Goal: Task Accomplishment & Management: Manage account settings

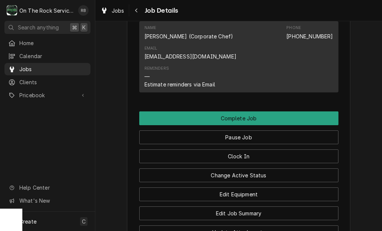
scroll to position [854, 0]
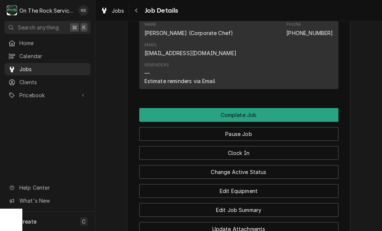
click at [273, 203] on button "Edit Job Summary" at bounding box center [238, 210] width 199 height 14
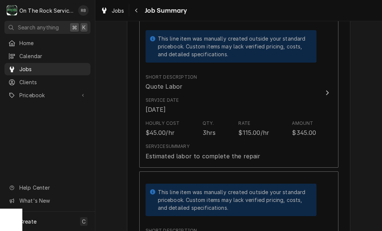
scroll to position [209, 0]
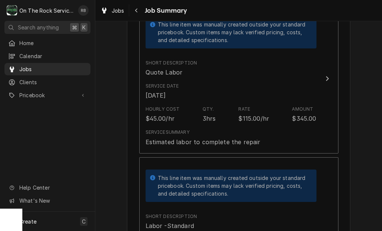
click at [329, 75] on div "Update Line Item" at bounding box center [328, 78] width 10 height 9
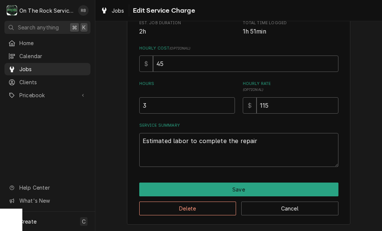
scroll to position [180, 0]
click at [170, 142] on textarea "Estimated labor to complete the repair" at bounding box center [238, 150] width 199 height 34
click at [264, 142] on textarea "Estimated labor to complete the repair" at bounding box center [238, 150] width 199 height 34
type textarea "x"
type textarea "Estimated labor to complete the repair"
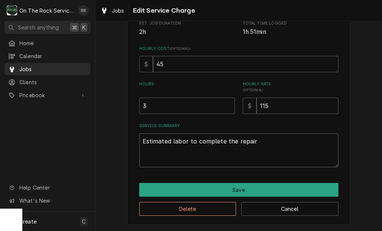
type textarea "x"
type textarea "Estimated labor to complete the repair"
type textarea "x"
type textarea "Estimated labor to complete the repair 9"
type textarea "x"
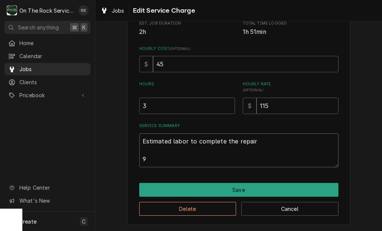
type textarea "Estimated labor to complete the repair 9-"
type textarea "x"
type textarea "Estimated labor to complete the repair 9-3"
type textarea "x"
type textarea "Estimated labor to complete the repair 9-30"
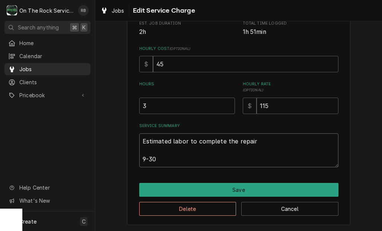
type textarea "x"
type textarea "Estimated labor to complete the repair 9-30-"
type textarea "x"
type textarea "Estimated labor to complete the repair 9-30-2"
type textarea "x"
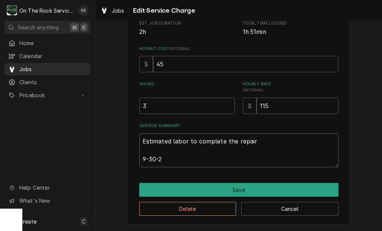
type textarea "Estimated labor to complete the repair 9-30-20"
type textarea "x"
type textarea "Estimated labor to complete the repair 9-30-202"
type textarea "x"
type textarea "Estimated labor to complete the repair 9-30-2025"
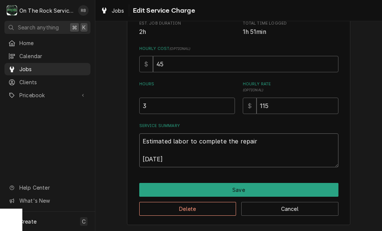
type textarea "x"
type textarea "Estimated labor to complete the repair 9-30-2025"
type textarea "x"
type textarea "Estimated labor to complete the repair 9-30-2025"
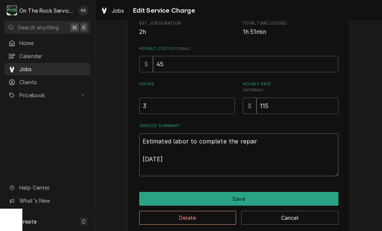
type textarea "x"
type textarea "Estimated labor to complete the repair 9-30-2025 R"
type textarea "x"
type textarea "Estimated labor to complete the repair 9-30-2025 Ray"
type textarea "x"
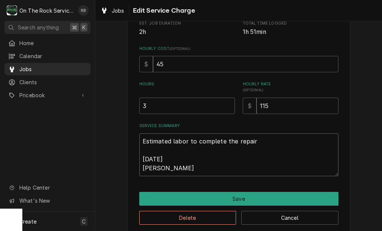
type textarea "Estimated labor to complete the repair 9-30-2025 Ray"
type textarea "x"
type textarea "Estimated labor to complete the repair 9-30-2025 Ray n"
type textarea "x"
type textarea "Estimated labor to complete the repair 9-30-2025 Ray na"
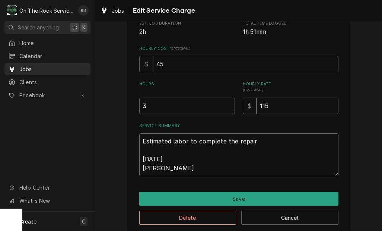
type textarea "x"
type textarea "Estimated labor to complete the repair 9-30-2025 Ray nad"
type textarea "x"
type textarea "Estimated labor to complete the repair 9-30-2025 Ray nad"
type textarea "x"
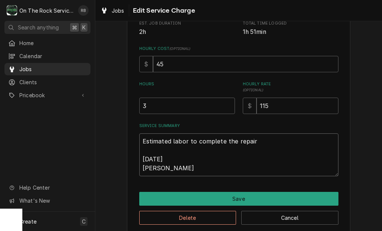
type textarea "Estimated labor to complete the repair 9-30-2025 Ray nad"
type textarea "x"
type textarea "Estimated labor to complete the repair 9-30-2025 Ray na"
type textarea "x"
type textarea "Estimated labor to complete the repair 9-30-2025 Ray n"
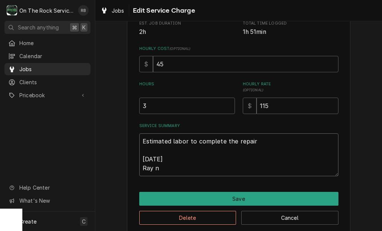
type textarea "x"
type textarea "Estimated labor to complete the repair 9-30-2025 Ray"
type textarea "x"
type textarea "Estimated labor to complete the repair 9-30-2025 Ray a"
type textarea "x"
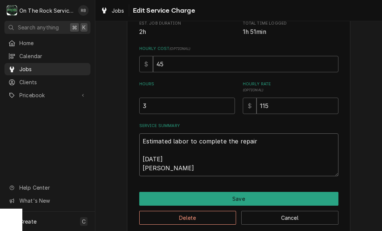
type textarea "Estimated labor to complete the repair 9-30-2025 Ray an"
type textarea "x"
type textarea "Estimated labor to complete the repair 9-30-2025 Ray and"
type textarea "x"
type textarea "Estimated labor to complete the repair 9-30-2025 Ray and"
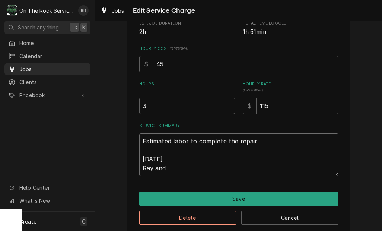
type textarea "x"
type textarea "Estimated labor to complete the repair 9-30-2025 Ray and I"
type textarea "x"
type textarea "Estimated labor to complete the repair 9-30-2025 Ray and Iz"
type textarea "x"
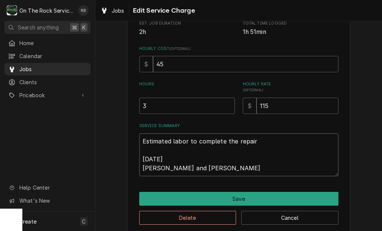
type textarea "Estimated labor to complete the repair 9-30-2025 Ray and Izz"
type textarea "x"
type textarea "Estimated labor to complete the repair 9-30-2025 Ray and Izzy"
type textarea "x"
type textarea "Estimated labor to complete the repair 9-30-2025 Ray and Izzy"
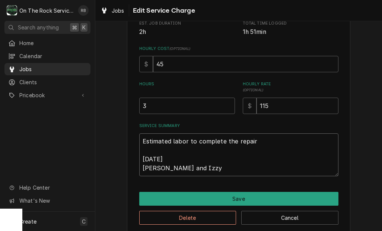
type textarea "x"
type textarea "Estimated labor to complete the repair 9-30-2025 Ray and Izzy p"
type textarea "x"
type textarea "Estimated labor to complete the repair 9-30-2025 Ray and Izzy pr"
type textarea "x"
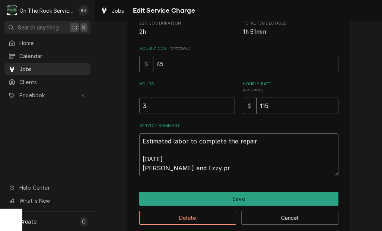
type textarea "Estimated labor to complete the repair 9-30-2025 Ray and Izzy pro"
type textarea "x"
type textarea "Estimated labor to complete the repair 9-30-2025 Ray and Izzy prov"
type textarea "x"
type textarea "Estimated labor to complete the repair 9-30-2025 Ray and Izzy provi"
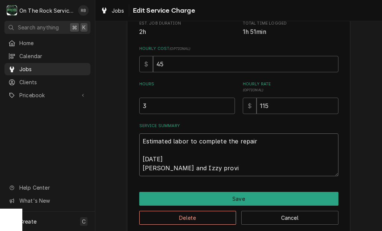
type textarea "x"
type textarea "Estimated labor to complete the repair 9-30-2025 Ray and Izzy provid"
type textarea "x"
type textarea "Estimated labor to complete the repair 9-30-2025 Ray and Izzy provide"
type textarea "x"
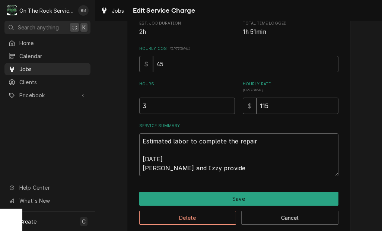
type textarea "Estimated labor to complete the repair 9-30-2025 Ray and Izzy provided"
type textarea "x"
type textarea "Estimated labor to complete the repair 9-30-2025 Ray and Izzy provided"
type textarea "x"
type textarea "Estimated labor to complete the repair 9-30-2025 Ray and Izzy provided s"
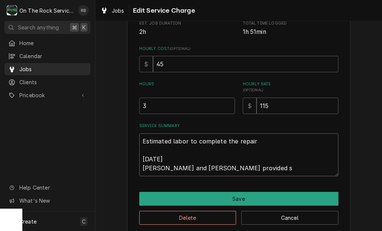
type textarea "x"
type textarea "Estimated labor to complete the repair 9-30-2025 Ray and Izzy provided se"
type textarea "x"
type textarea "Estimated labor to complete the repair 9-30-2025 Ray and Izzy provided ser"
type textarea "x"
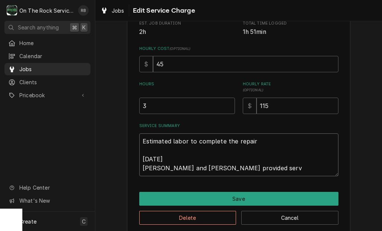
type textarea "Estimated labor to complete the repair 9-30-2025 Ray and Izzy provided servi"
type textarea "x"
type textarea "Estimated labor to complete the repair 9-30-2025 Ray and Izzy provided servic"
type textarea "x"
type textarea "Estimated labor to complete the repair 9-30-2025 Ray and Izzy provided service"
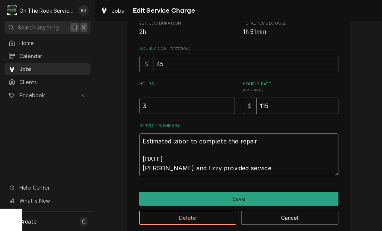
type textarea "x"
type textarea "Estimated labor to complete the repair 9-30-2025 Ray and Izzy provided service"
type textarea "x"
type textarea "Estimated labor to complete the repair 9-30-2025 Ray and Izzy provided service p"
type textarea "x"
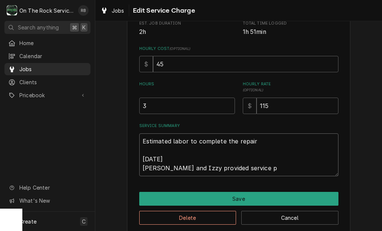
type textarea "Estimated labor to complete the repair 9-30-2025 Ray and Izzy provided service …"
type textarea "x"
type textarea "Estimated labor to complete the repair 9-30-2025 Ray and Izzy provided service …"
type textarea "x"
type textarea "Estimated labor to complete the repair 9-30-2025 Ray and Izzy provided service …"
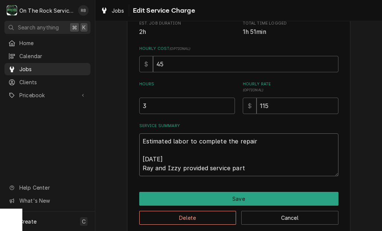
type textarea "x"
type textarea "Estimated labor to complete the repair 9-30-2025 Ray and Izzy provided service …"
type textarea "x"
type textarea "Estimated labor to complete the repair 9-30-2025 Ray and Izzy provided service …"
type textarea "x"
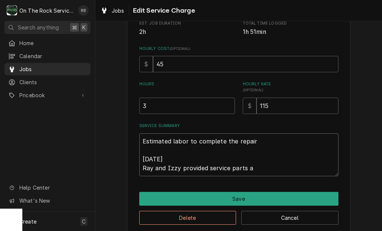
type textarea "Estimated labor to complete the repair 9-30-2025 Ray and Izzy provided service …"
type textarea "x"
type textarea "Estimated labor to complete the repair 9-30-2025 Ray and Izzy provided service …"
type textarea "x"
type textarea "Estimated labor to complete the repair 9-30-2025 Ray and Izzy provided service …"
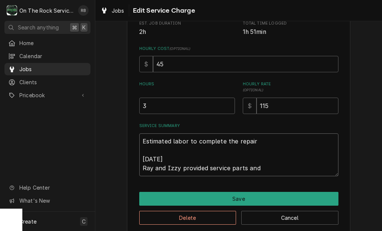
type textarea "x"
type textarea "Estimated labor to complete the repair 9-30-2025 Ray and Izzy provided service …"
type textarea "x"
type textarea "Estimated labor to complete the repair 9-30-2025 Ray and Izzy provided service …"
type textarea "x"
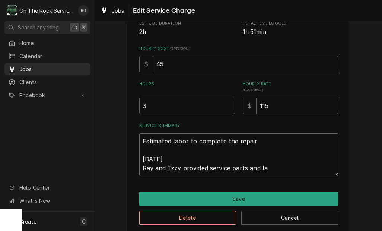
type textarea "Estimated labor to complete the repair 9-30-2025 Ray and Izzy provided service …"
type textarea "x"
type textarea "Estimated labor to complete the repair 9-30-2025 Ray and Izzy provided service …"
type textarea "x"
type textarea "Estimated labor to complete the repair 9-30-2025 Ray and Izzy provided service …"
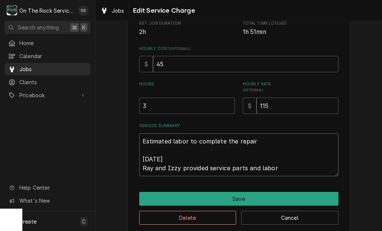
type textarea "x"
type textarea "Estimated labor to complete the repair 9-30-2025 Ray and Izzy provided service …"
type textarea "x"
type textarea "Estimated labor to complete the repair 9-30-2025 Ray and Izzy provided service …"
type textarea "x"
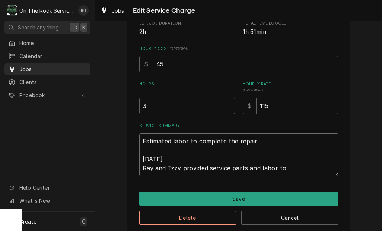
type textarea "Estimated labor to complete the repair 9-30-2025 Ray and Izzy provided service …"
type textarea "x"
type textarea "Estimated labor to complete the repair 9-30-2025 Ray and Izzy provided service …"
type textarea "x"
type textarea "Estimated labor to complete the repair 9-30-2025 Ray and Izzy provided service …"
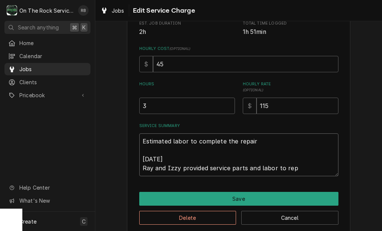
type textarea "x"
type textarea "Estimated labor to complete the repair 9-30-2025 Ray and Izzy provided service …"
type textarea "x"
type textarea "Estimated labor to complete the repair 9-30-2025 Ray and Izzy provided service …"
type textarea "x"
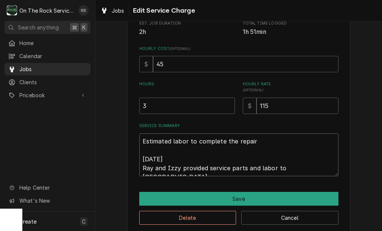
type textarea "Estimated labor to complete the repair 9-30-2025 Ray and Izzy provided service …"
type textarea "x"
type textarea "Estimated labor to complete the repair 9-30-2025 Ray and Izzy provided service …"
type textarea "x"
type textarea "Estimated labor to complete the repair 9-30-2025 Ray and Izzy provided service …"
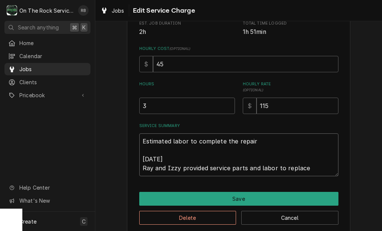
type textarea "x"
type textarea "Estimated labor to complete the repair 9-30-2025 Ray and Izzy provided service …"
type textarea "x"
type textarea "Estimated labor to complete the repair 9-30-2025 Ray and Izzy provided service …"
type textarea "x"
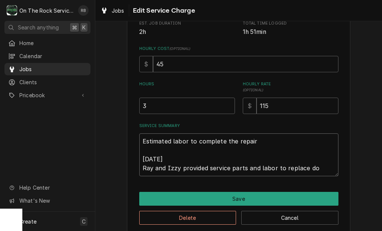
type textarea "Estimated labor to complete the repair 9-30-2025 Ray and Izzy provided service …"
type textarea "x"
type textarea "Estimated labor to complete the repair 9-30-2025 Ray and Izzy provided service …"
type textarea "x"
type textarea "Estimated labor to complete the repair 9-30-2025 Ray and Izzy provided service …"
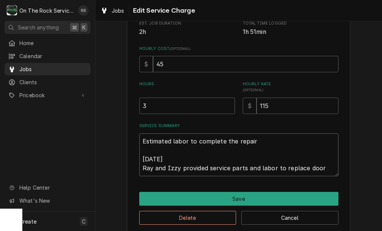
type textarea "x"
type textarea "Estimated labor to complete the repair 9-30-2025 Ray and Izzy provided service …"
type textarea "x"
type textarea "Estimated labor to complete the repair 9-30-2025 Ray and Izzy provided service …"
type textarea "x"
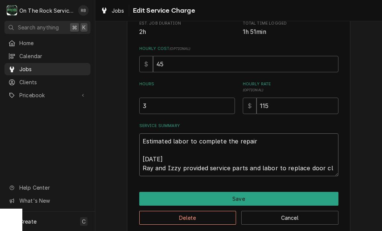
type textarea "Estimated labor to complete the repair 9-30-2025 Ray and Izzy provided service …"
type textarea "x"
type textarea "Estimated labor to complete the repair 9-30-2025 Ray and Izzy provided service …"
type textarea "x"
type textarea "Estimated labor to complete the repair 9-30-2025 Ray and Izzy provided service …"
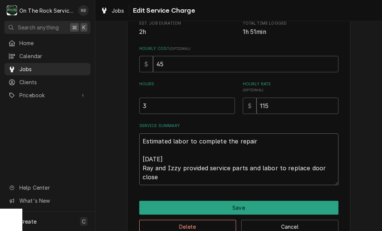
type textarea "x"
type textarea "Estimated labor to complete the repair 9-30-2025 Ray and Izzy provided service …"
type textarea "x"
type textarea "Estimated labor to complete the repair 9-30-2025 Ray and Izzy provided service …"
type textarea "x"
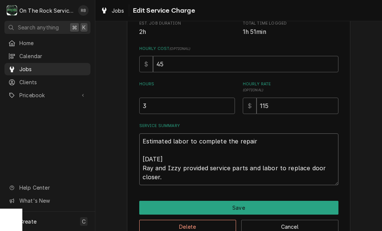
type textarea "Estimated labor to complete the repair 9-30-2025 Ray and Izzy provided service …"
type textarea "x"
type textarea "Estimated labor to complete the repair 9-30-2025 Ray and Izzy provided service …"
type textarea "x"
type textarea "Estimated labor to complete the repair 9-30-2025 Ray and Izzy provided service …"
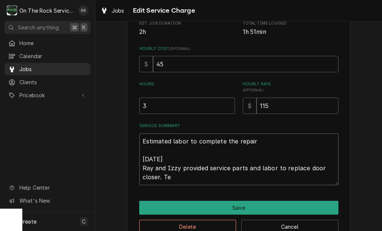
type textarea "x"
type textarea "Estimated labor to complete the repair 9-30-2025 Ray and Izzy provided service …"
type textarea "x"
type textarea "Estimated labor to complete the repair 9-30-2025 Ray and Izzy provided service …"
type textarea "x"
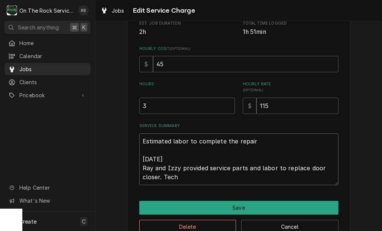
type textarea "Estimated labor to complete the repair 9-30-2025 Ray and Izzy provided service …"
type textarea "x"
type textarea "Estimated labor to complete the repair 9-30-2025 Ray and Izzy provided service …"
type textarea "x"
type textarea "Estimated labor to complete the repair 9-30-2025 Ray and Izzy provided service …"
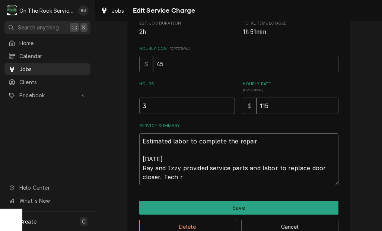
type textarea "x"
type textarea "Estimated labor to complete the repair 9-30-2025 Ray and Izzy provided service …"
type textarea "x"
type textarea "Estimated labor to complete the repair 9-30-2025 Ray and Izzy provided service …"
type textarea "x"
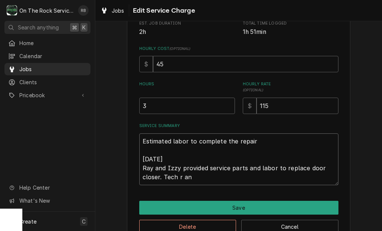
type textarea "Estimated labor to complete the repair 9-30-2025 Ray and Izzy provided service …"
type textarea "x"
type textarea "Estimated labor to complete the repair 9-30-2025 Ray and Izzy provided service …"
type textarea "x"
type textarea "Estimated labor to complete the repair 9-30-2025 Ray and Izzy provided service …"
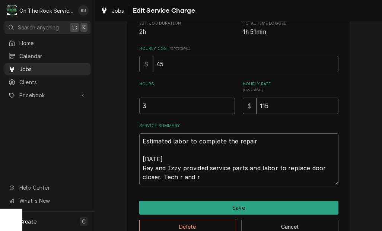
type textarea "x"
type textarea "Estimated labor to complete the repair 9-30-2025 Ray and Izzy provided service …"
type textarea "x"
type textarea "Estimated labor to complete the repair 9-30-2025 Ray and Izzy provided service …"
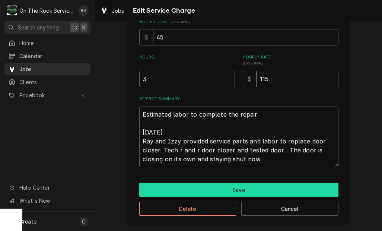
click at [314, 186] on button "Save" at bounding box center [238, 190] width 199 height 14
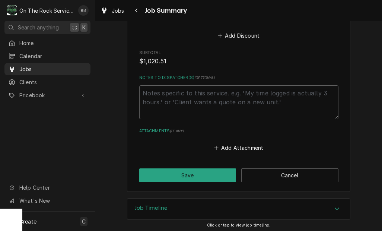
scroll to position [1170, 0]
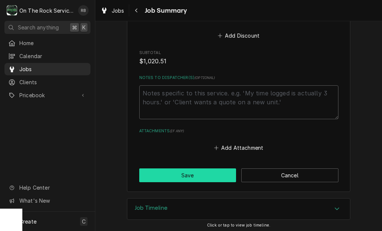
click at [202, 171] on button "Save" at bounding box center [187, 175] width 97 height 14
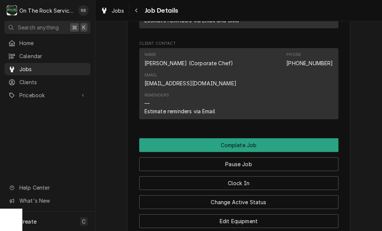
scroll to position [828, 0]
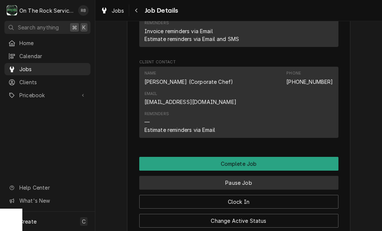
click at [272, 176] on button "Pause Job" at bounding box center [238, 183] width 199 height 14
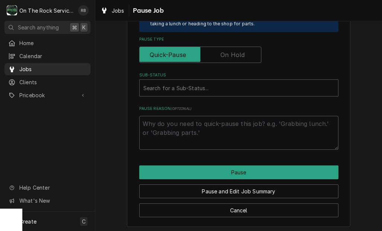
scroll to position [184, 0]
click at [237, 56] on input "Pause Type" at bounding box center [200, 55] width 115 height 16
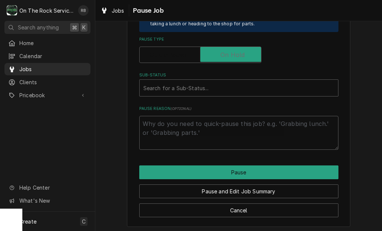
checkbox input "true"
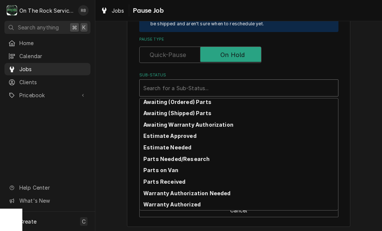
scroll to position [37, 0]
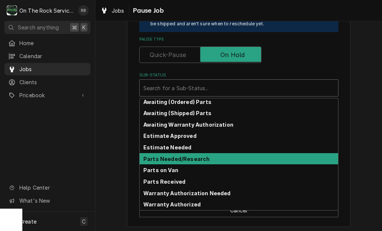
click at [201, 153] on div "Parts Needed/Research" at bounding box center [239, 159] width 199 height 12
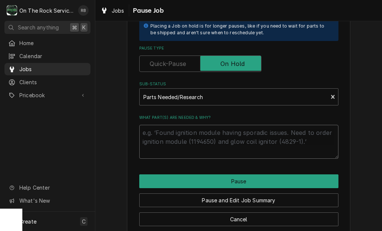
click at [213, 126] on textarea "What part(s) are needed & why?" at bounding box center [238, 142] width 199 height 34
type textarea "x"
type textarea "N"
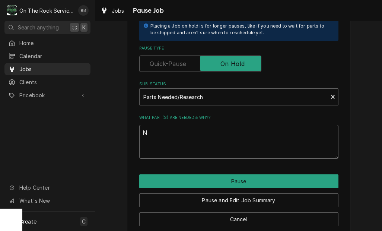
type textarea "x"
type textarea "Ne"
type textarea "x"
type textarea "Nee"
type textarea "x"
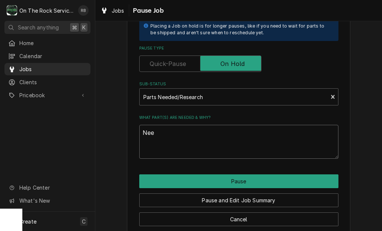
type textarea "Need"
type textarea "x"
type textarea "Need"
type textarea "x"
type textarea "Need t"
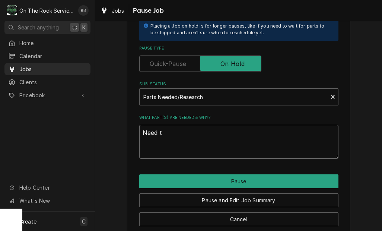
type textarea "x"
type textarea "Need to"
type textarea "x"
type textarea "Need to"
type textarea "x"
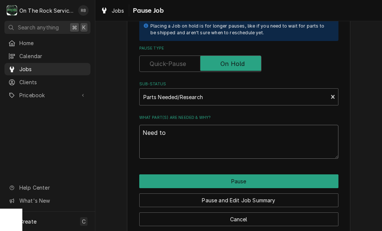
type textarea "Need to r"
type textarea "x"
type textarea "Need to re"
type textarea "x"
type textarea "Need to ret"
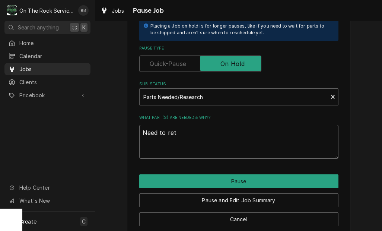
type textarea "x"
type textarea "Need to retr"
type textarea "x"
type textarea "Need to retru"
type textarea "x"
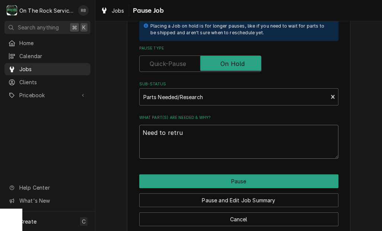
type textarea "Need to retrun"
type textarea "x"
type textarea "Need to return"
type textarea "x"
type textarea "Need to return"
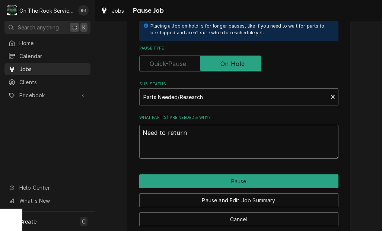
type textarea "x"
type textarea "Need to return w"
type textarea "x"
type textarea "Need to return wi"
type textarea "x"
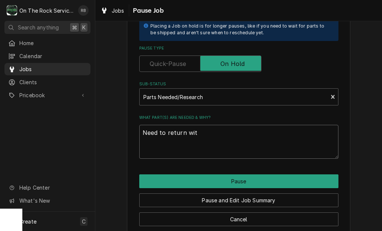
type textarea "Need to return with"
type textarea "x"
type textarea "Need to return with"
type textarea "x"
type textarea "Need to return with p"
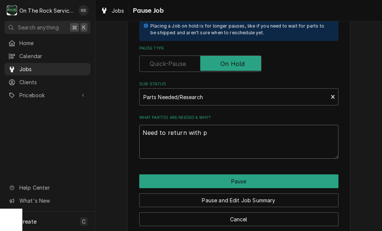
type textarea "x"
type textarea "Need to return with pa"
type textarea "x"
type textarea "Need to return with par"
type textarea "x"
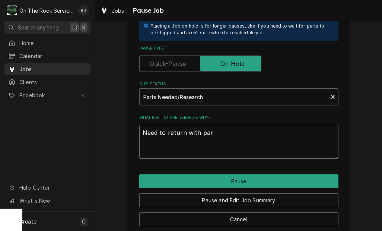
type textarea "Need to return with part"
type textarea "x"
type textarea "Need to return with parts"
type textarea "x"
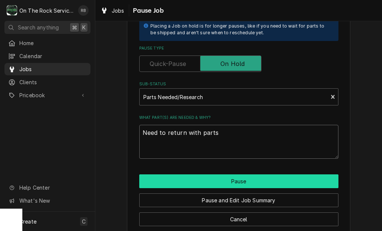
type textarea "Need to return with parts"
click at [301, 177] on button "Pause" at bounding box center [238, 181] width 199 height 14
type textarea "x"
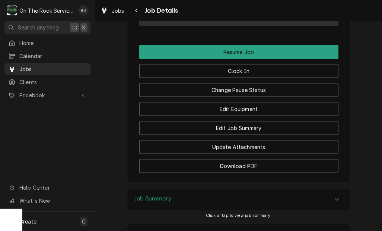
scroll to position [974, 0]
